Goal: Task Accomplishment & Management: Manage account settings

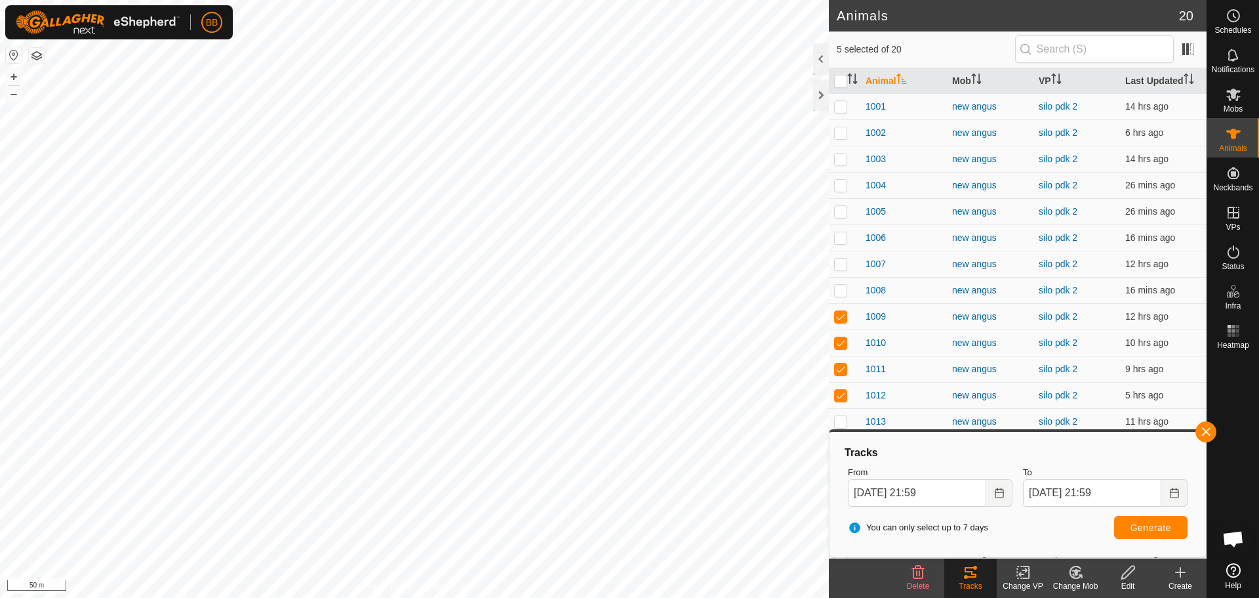
scroll to position [1452, 0]
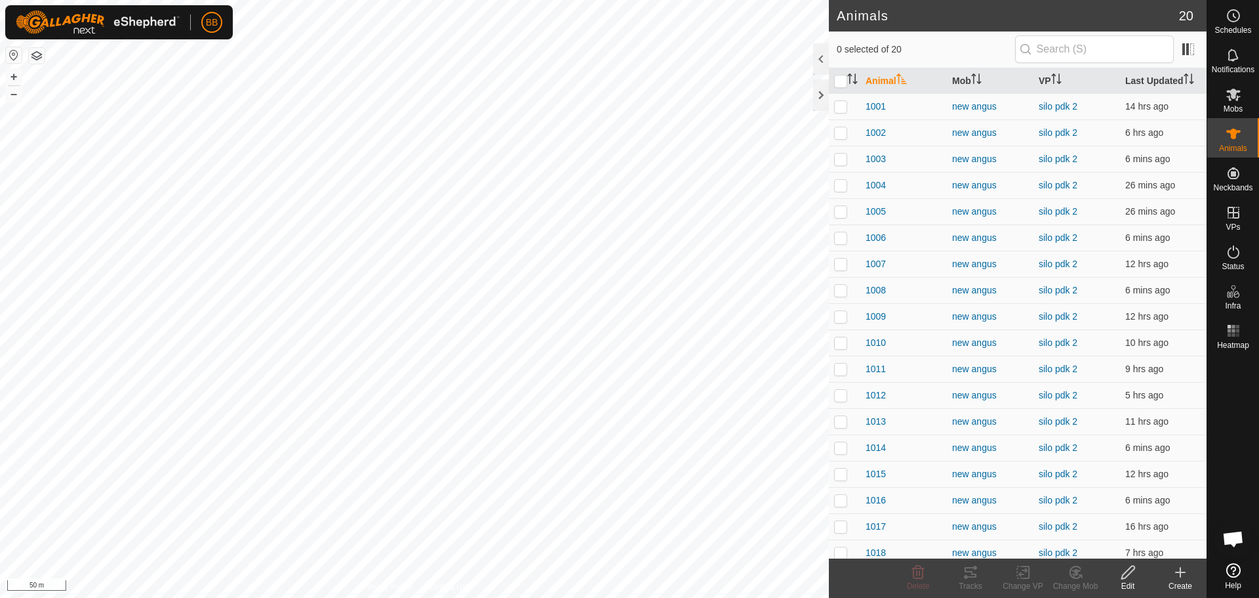
scroll to position [1452, 0]
click at [1059, 78] on icon "Activate to sort" at bounding box center [1059, 78] width 1 height 10
click at [1139, 74] on th "Last Updated" at bounding box center [1163, 81] width 87 height 26
click at [903, 596] on div "Delete" at bounding box center [918, 577] width 52 height 39
